Goal: Task Accomplishment & Management: Use online tool/utility

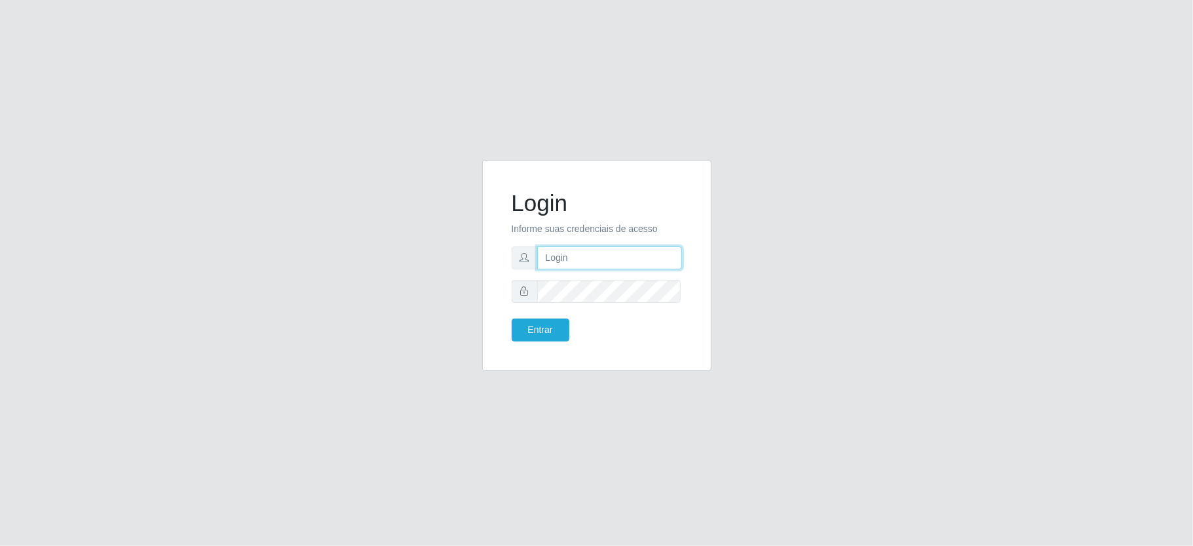
click at [611, 263] on input "text" at bounding box center [609, 257] width 145 height 23
type input "[PERSON_NAME]"
click at [512, 318] on button "Entrar" at bounding box center [541, 329] width 58 height 23
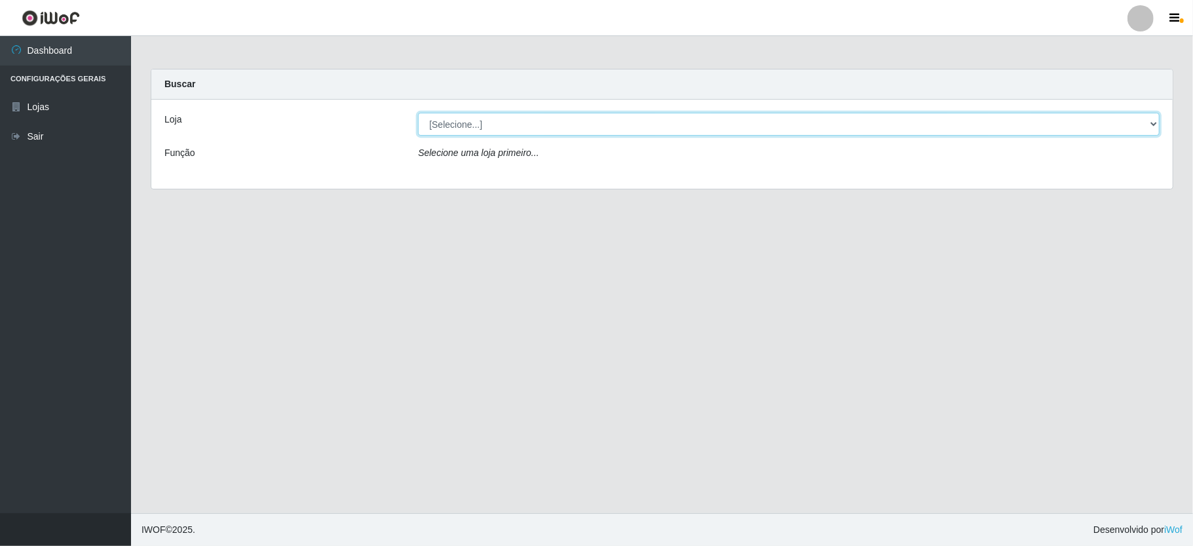
drag, startPoint x: 637, startPoint y: 130, endPoint x: 630, endPoint y: 134, distance: 8.0
click at [637, 130] on select "[Selecione...] Ideal - Conceição" at bounding box center [789, 124] width 742 height 23
select select "231"
click at [418, 113] on select "[Selecione...] Ideal - Conceição" at bounding box center [789, 124] width 742 height 23
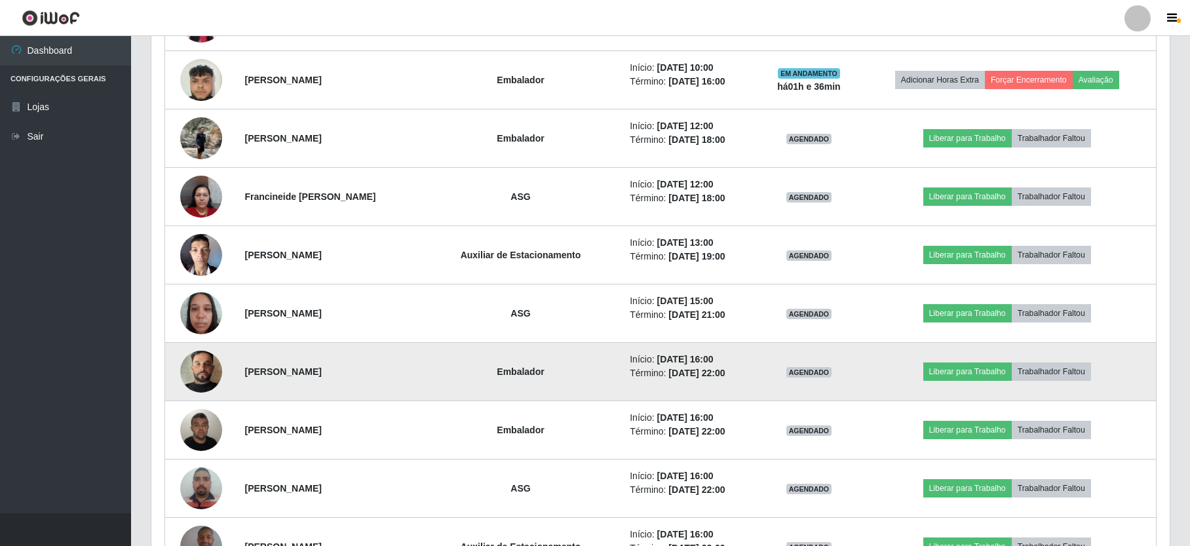
scroll to position [786, 0]
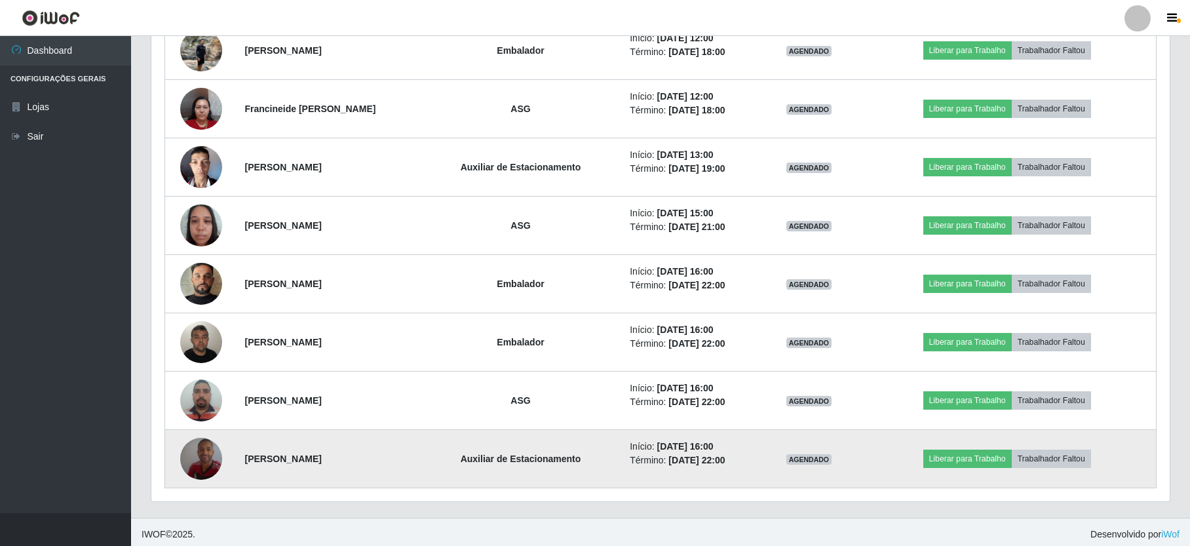
click at [199, 468] on img at bounding box center [201, 458] width 42 height 75
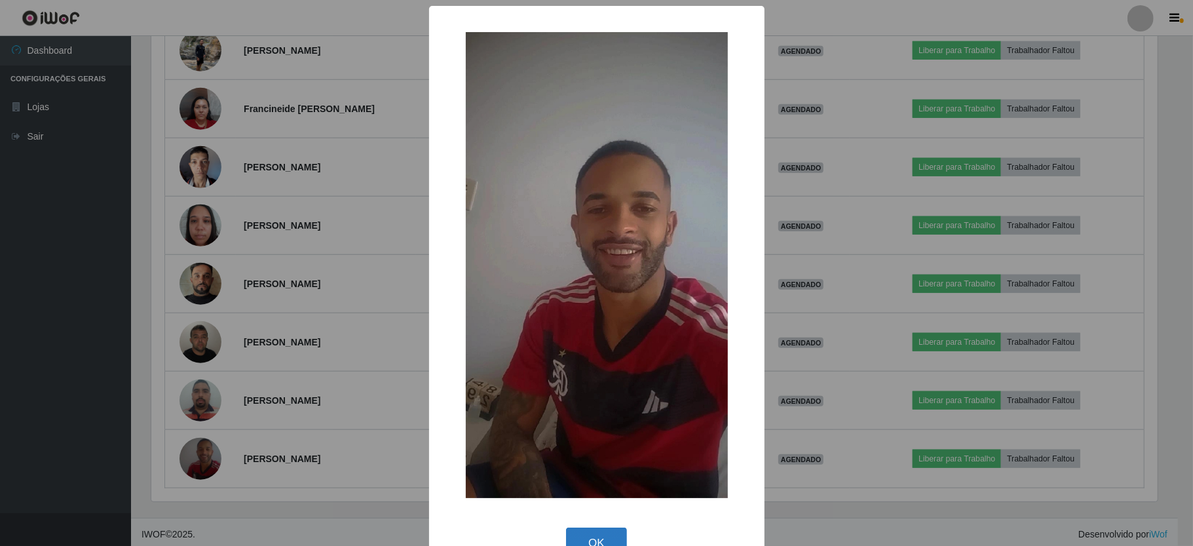
click at [580, 540] on button "OK" at bounding box center [596, 543] width 61 height 31
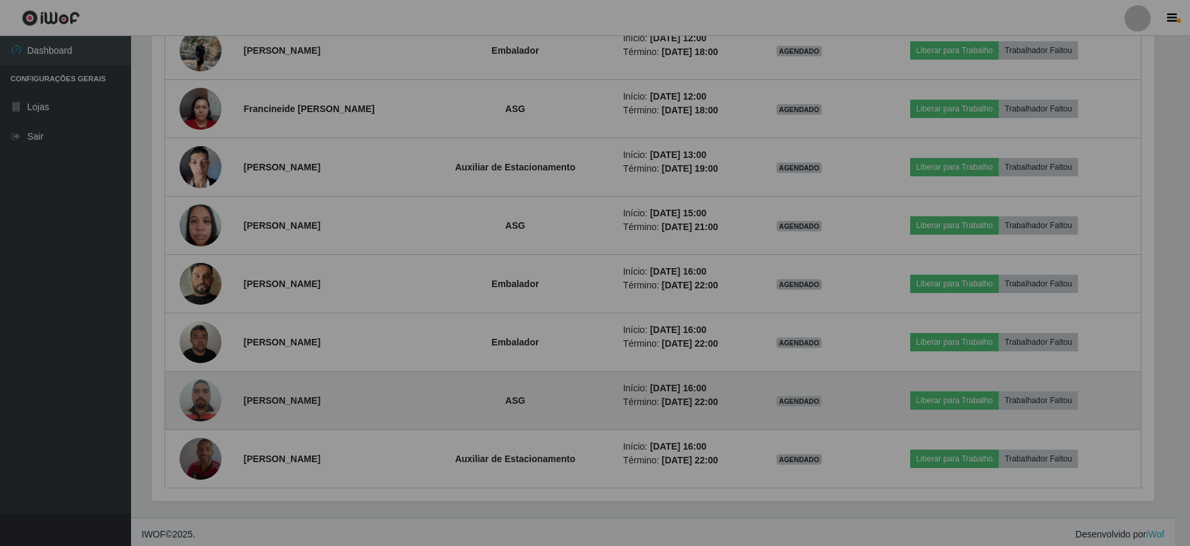
scroll to position [273, 1018]
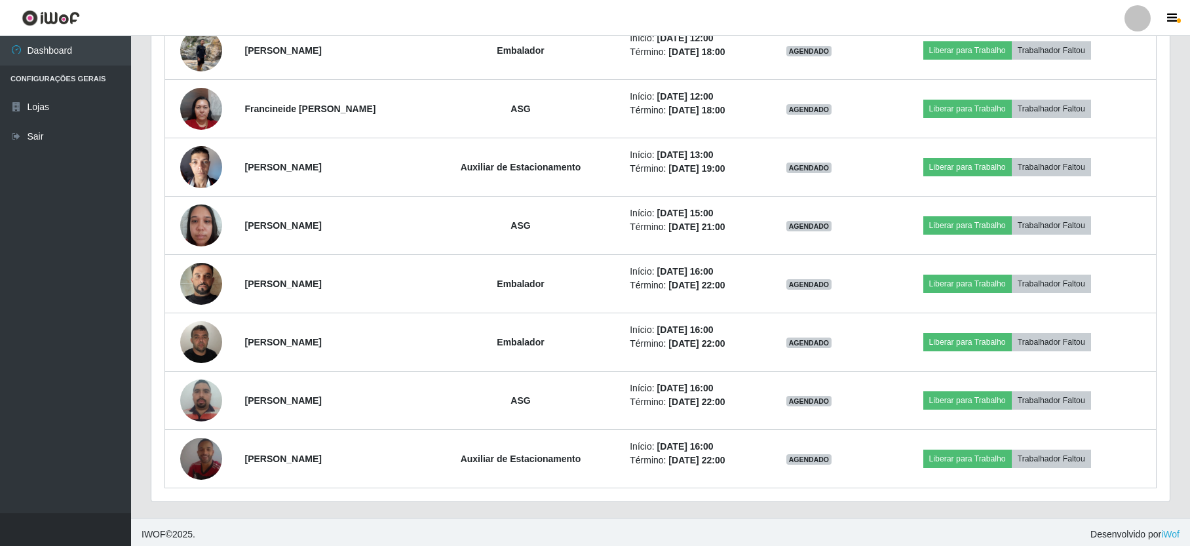
click at [1144, 24] on div at bounding box center [1138, 18] width 26 height 26
click at [1112, 93] on button "Sair" at bounding box center [1112, 101] width 118 height 27
